Goal: Task Accomplishment & Management: Manage account settings

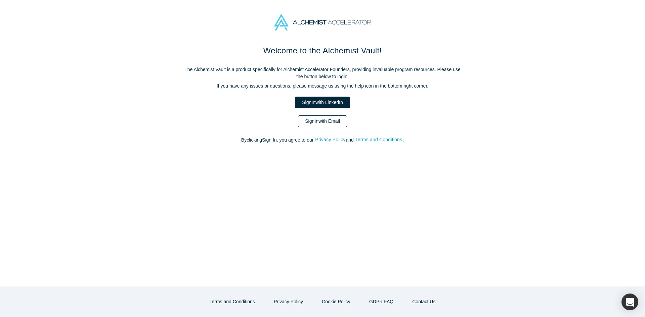
click at [323, 124] on link "Sign In with Email" at bounding box center [322, 122] width 49 height 12
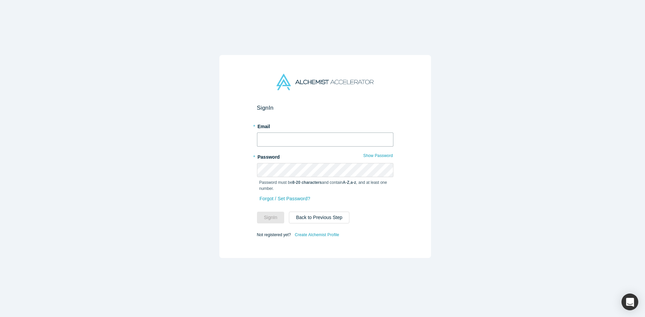
click at [313, 140] on input "text" at bounding box center [325, 140] width 136 height 14
click at [303, 143] on input "text" at bounding box center [325, 140] width 136 height 14
paste input "[EMAIL_ADDRESS][DOMAIN_NAME]"
type input "[EMAIL_ADDRESS][DOMAIN_NAME]"
click at [261, 213] on button "Sign In" at bounding box center [271, 218] width 28 height 12
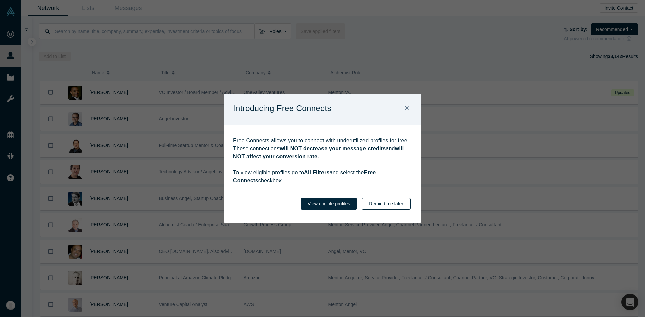
click at [380, 205] on button "Remind me later" at bounding box center [386, 204] width 49 height 12
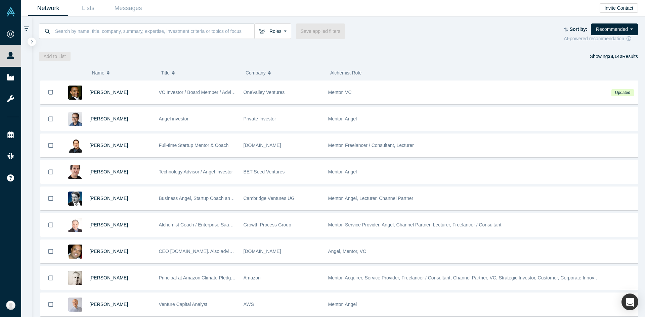
click at [443, 64] on div "( 0 ) Name Title Company Alchemist Role [PERSON_NAME] VC Investor / Board Membe…" at bounding box center [338, 189] width 613 height 256
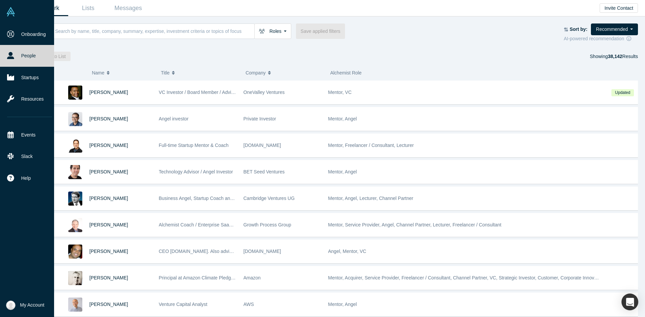
click at [10, 303] on img at bounding box center [10, 305] width 9 height 9
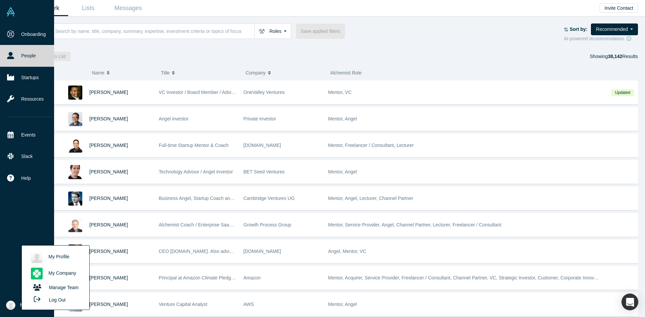
click at [53, 299] on button "Log Out" at bounding box center [48, 300] width 40 height 12
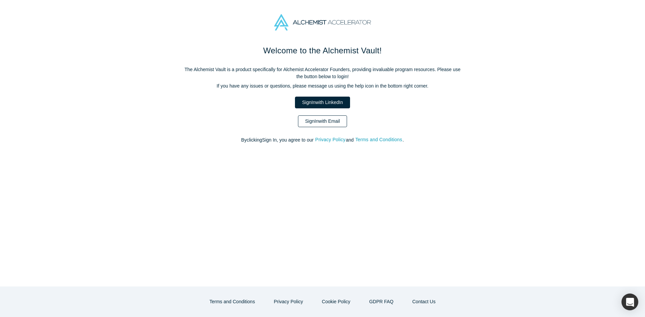
click at [322, 121] on link "Sign In with Email" at bounding box center [322, 122] width 49 height 12
